Goal: Communication & Community: Answer question/provide support

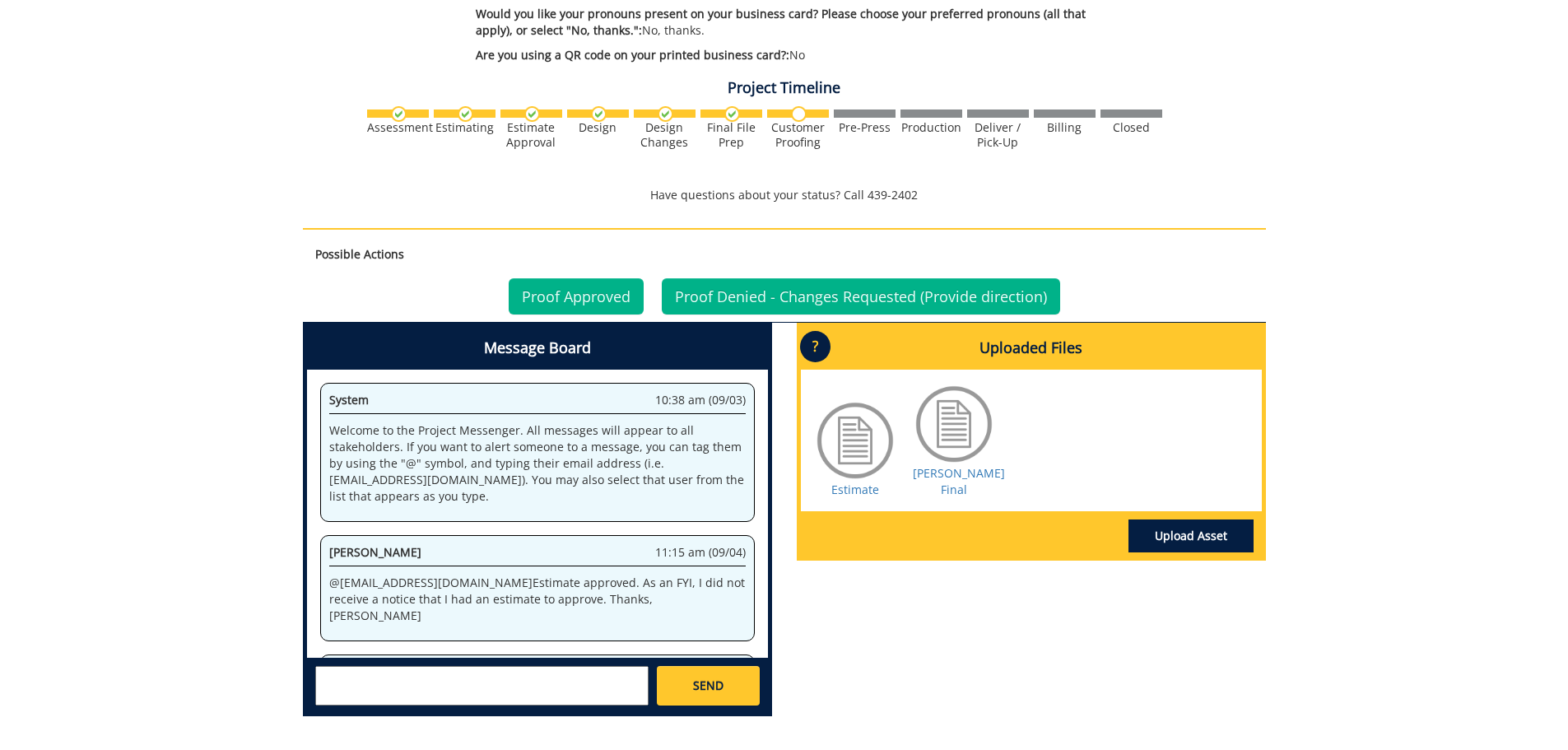
scroll to position [1149, 0]
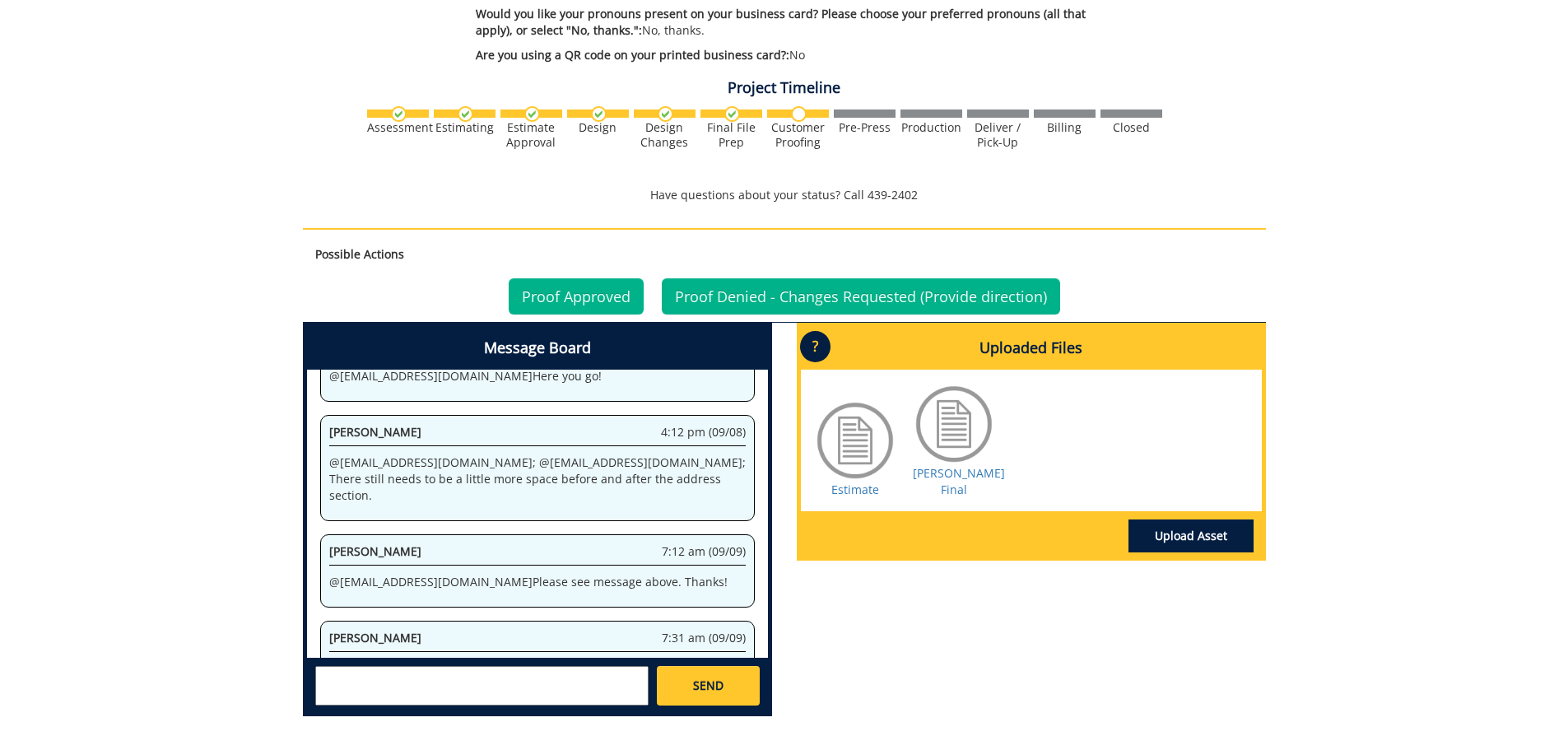
click at [412, 666] on textarea at bounding box center [482, 686] width 333 height 40
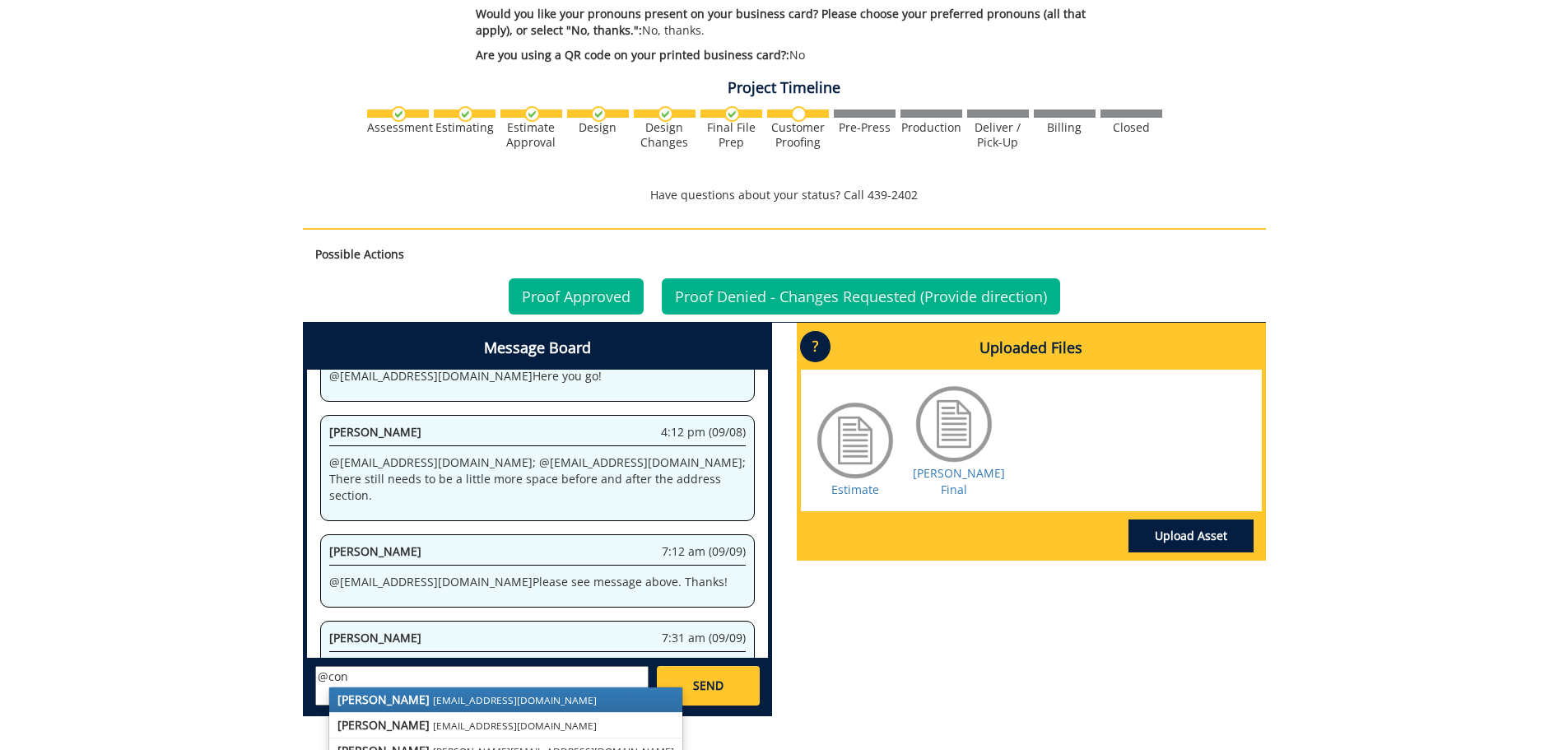
click at [433, 693] on small "[EMAIL_ADDRESS][DOMAIN_NAME]" at bounding box center [515, 699] width 164 height 13
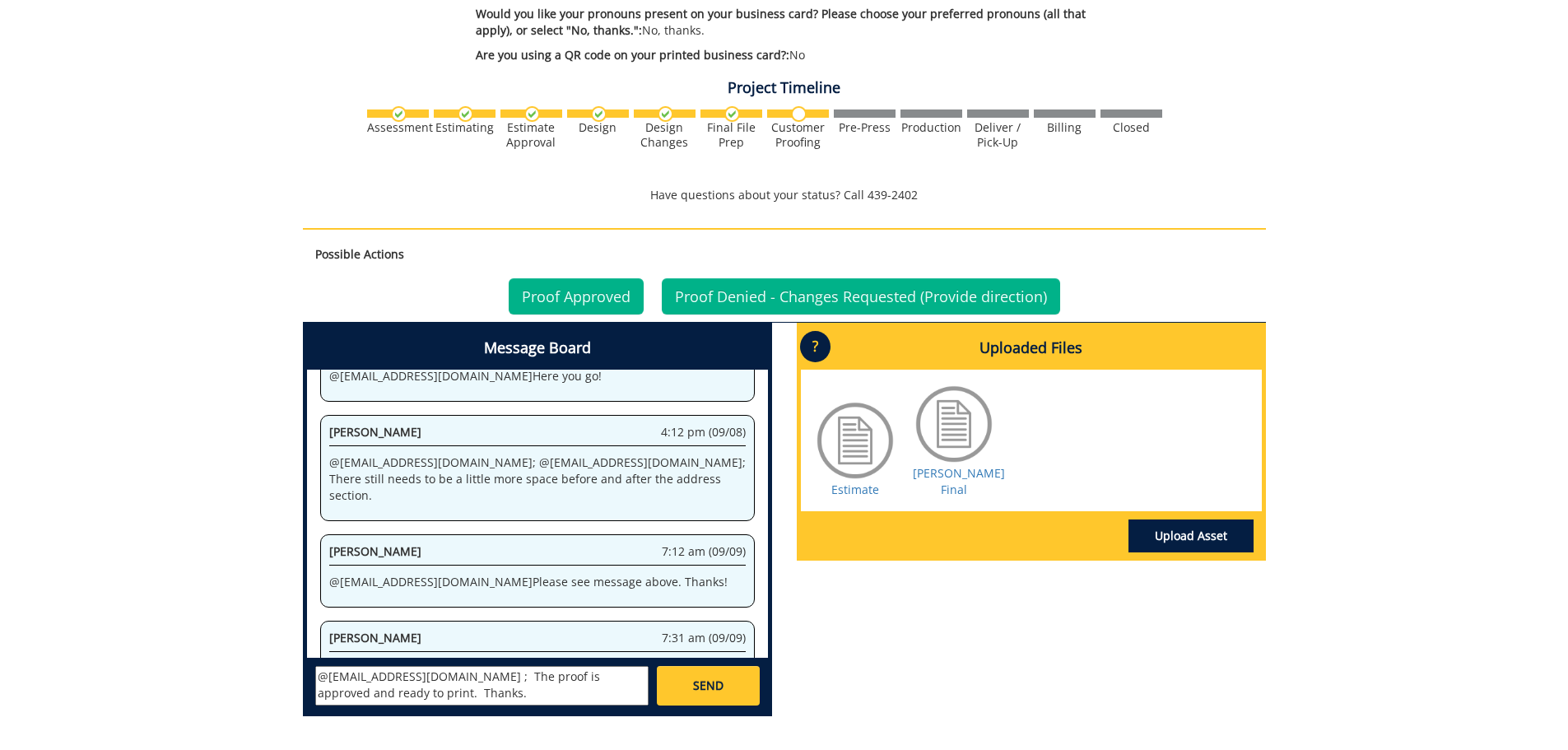
type textarea "@[EMAIL_ADDRESS][DOMAIN_NAME] ; The proof is approved and ready to print. Thank…"
click at [579, 284] on link "Proof Approved" at bounding box center [576, 296] width 135 height 36
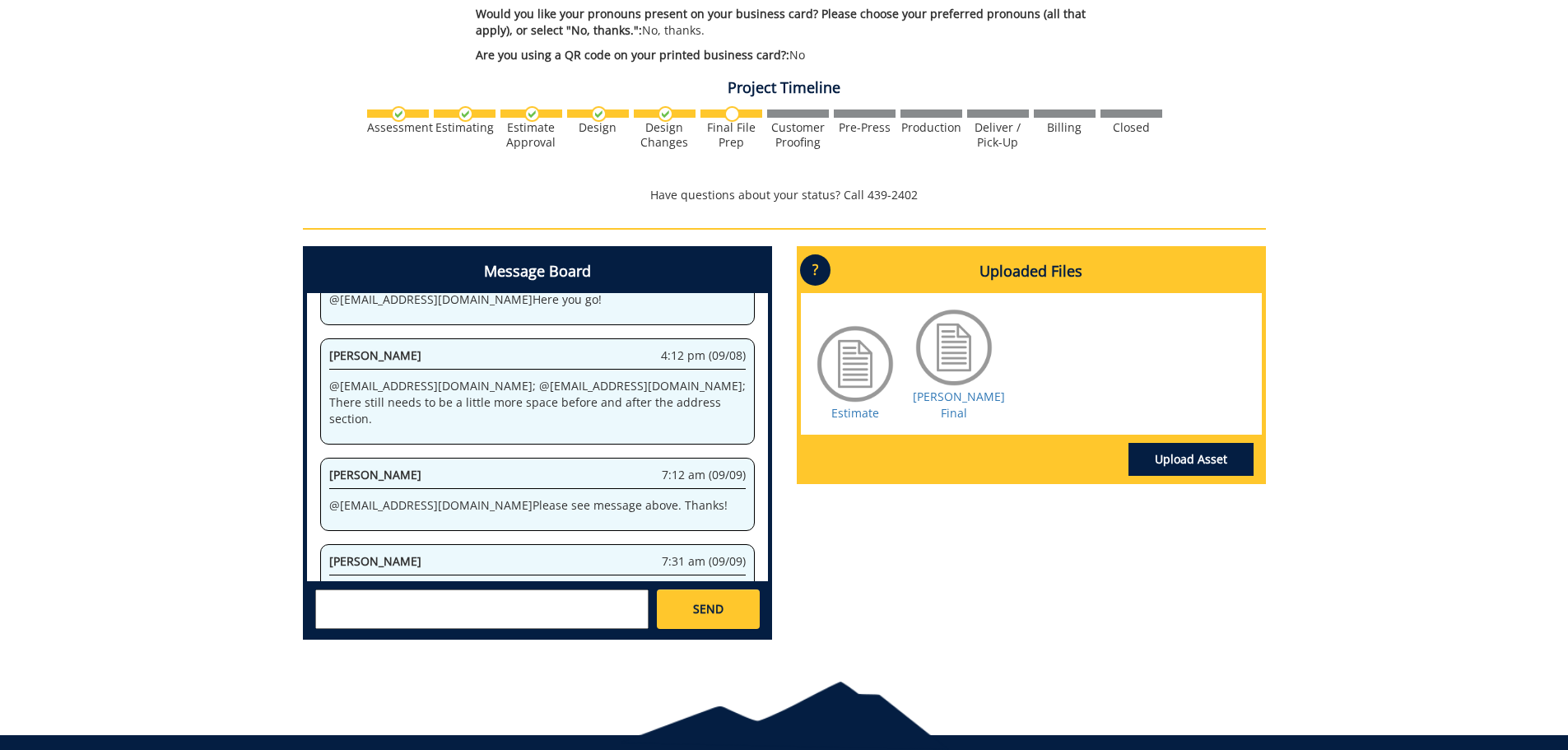
scroll to position [952, 0]
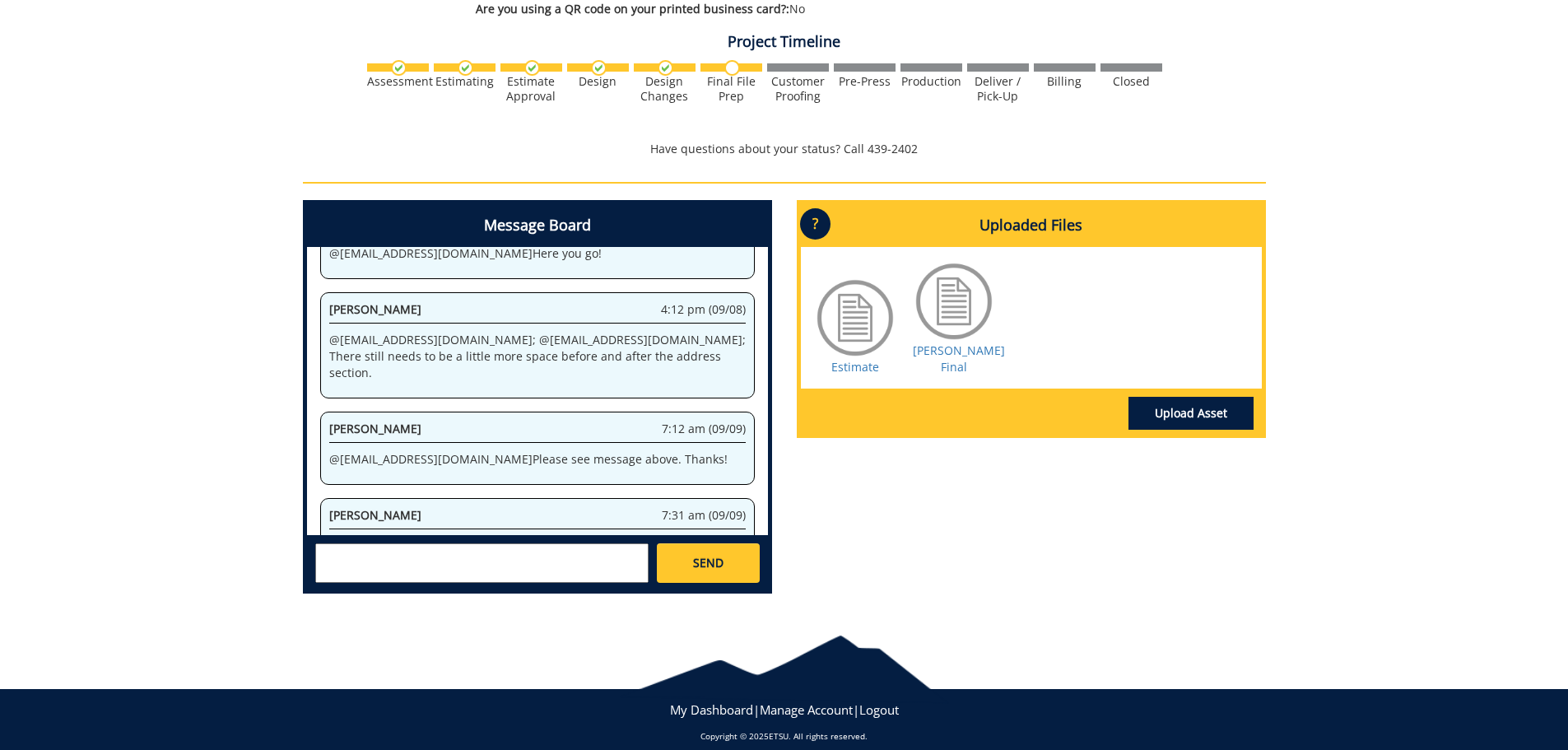
click at [329, 545] on textarea at bounding box center [482, 563] width 333 height 40
click at [730, 60] on img at bounding box center [731, 67] width 16 height 16
